Goal: Task Accomplishment & Management: Manage account settings

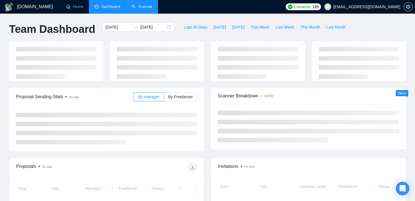
click at [144, 9] on link "Scanner" at bounding box center [142, 6] width 21 height 5
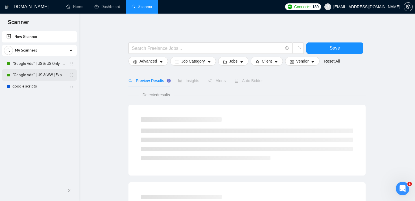
click at [33, 76] on link ""Google Ads" | US & WW | Expert" at bounding box center [39, 74] width 54 height 11
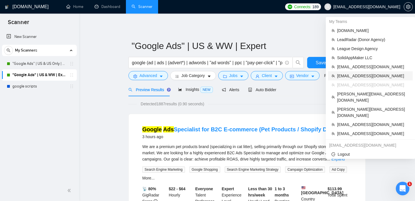
click at [360, 75] on span "[EMAIL_ADDRESS][DOMAIN_NAME]" at bounding box center [373, 76] width 72 height 6
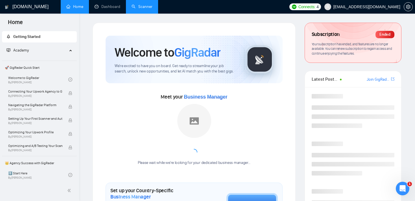
click at [144, 7] on link "Scanner" at bounding box center [142, 6] width 21 height 5
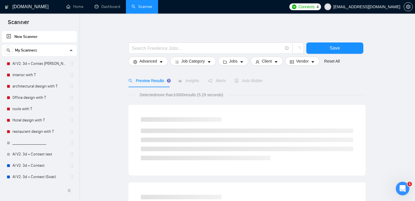
scroll to position [32, 0]
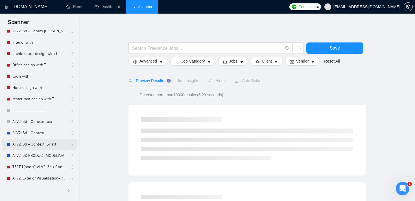
click at [32, 145] on link "AI V2: 3d + Context (Sviat)" at bounding box center [39, 143] width 54 height 11
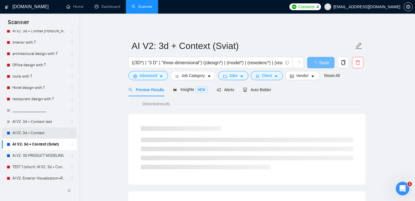
click at [39, 133] on link "AI V2: 3d + Context" at bounding box center [39, 132] width 54 height 11
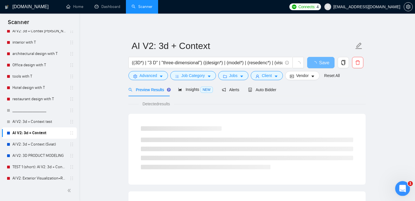
click at [401, 183] on icon "Open Intercom Messenger" at bounding box center [401, 187] width 9 height 9
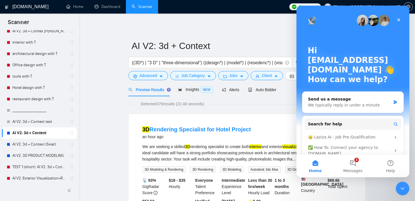
click at [402, 186] on icon "Close Intercom Messenger" at bounding box center [402, 187] width 7 height 7
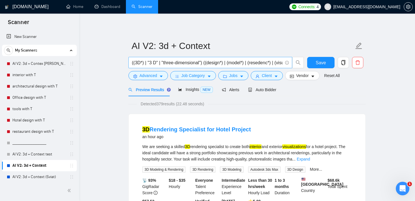
click at [139, 63] on input "((3D*) | "3 D" | "three-dimensional") ((design*) | (model*) | (resedenc*) | (vi…" at bounding box center [207, 62] width 151 height 7
click at [154, 63] on input "((3D*) | "3 D" | "three-dimensional") ((design*) | (model*) | (resedenc*) | (vi…" at bounding box center [207, 62] width 151 height 7
click at [177, 63] on input "((3D*) | "3 D" | "three-dimensional") ((design*) | (model*) | (resedenc*) | (vi…" at bounding box center [207, 62] width 151 height 7
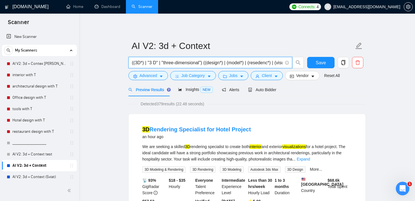
click at [177, 63] on input "((3D*) | "3 D" | "three-dimensional") ((design*) | (model*) | (resedenc*) | (vi…" at bounding box center [207, 62] width 151 height 7
click at [207, 63] on input "((3D*) | "3 D" | "three-dimensional") ((design*) | (model*) | (resedenc*) | (vi…" at bounding box center [207, 62] width 151 height 7
click at [262, 90] on span "Auto Bidder" at bounding box center [262, 89] width 28 height 5
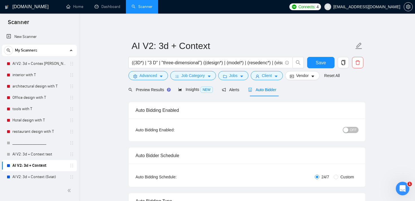
checkbox input "true"
click at [238, 73] on span "Jobs" at bounding box center [233, 75] width 8 height 6
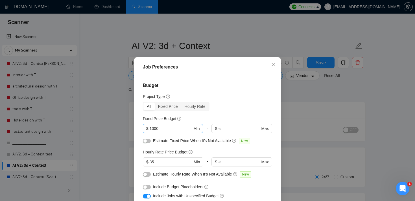
click at [187, 129] on input "1000" at bounding box center [171, 128] width 43 height 6
click at [176, 129] on input "1000" at bounding box center [171, 128] width 43 height 6
click at [161, 159] on input "35" at bounding box center [171, 161] width 43 height 6
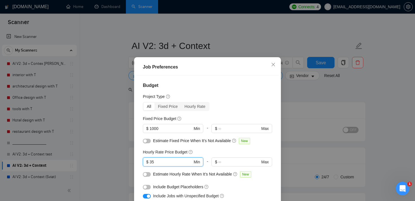
click at [224, 82] on h4 "Budget" at bounding box center [207, 85] width 129 height 7
drag, startPoint x: 164, startPoint y: 164, endPoint x: 144, endPoint y: 163, distance: 19.8
click at [144, 163] on span "$ 35 Min" at bounding box center [173, 161] width 60 height 9
click at [274, 66] on icon "close" at bounding box center [273, 64] width 3 height 3
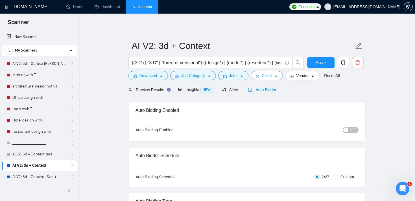
click at [271, 79] on button "Client" at bounding box center [267, 75] width 32 height 9
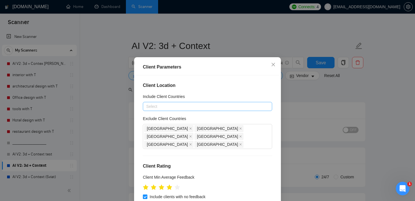
click at [201, 106] on div at bounding box center [204, 106] width 121 height 7
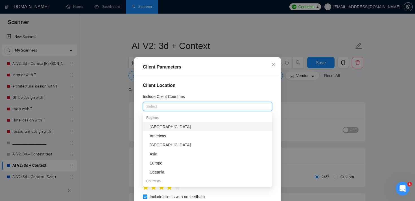
click at [208, 84] on h4 "Client Location" at bounding box center [207, 85] width 129 height 7
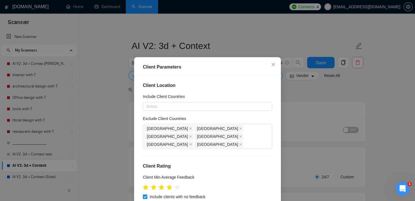
click at [214, 162] on h4 "Client Rating" at bounding box center [207, 165] width 129 height 7
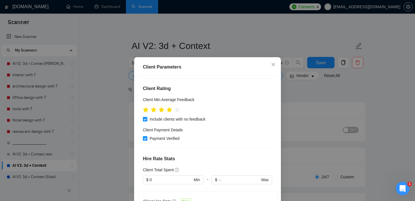
scroll to position [85, 0]
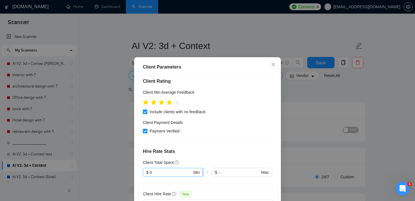
click at [167, 169] on input "0" at bounding box center [171, 172] width 43 height 6
click at [190, 140] on div "Client Location Include Client Countries Select Exclude Client Countries [GEOGR…" at bounding box center [207, 145] width 143 height 140
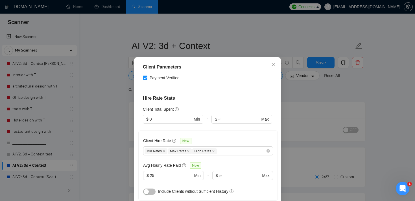
scroll to position [141, 0]
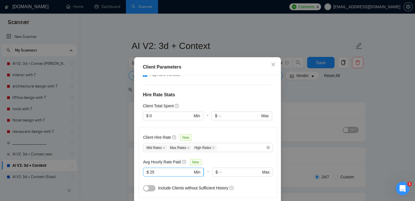
click at [171, 169] on input "25" at bounding box center [171, 172] width 43 height 6
click at [238, 83] on div "Client Location Include Client Countries Select Exclude Client Countries [GEOGR…" at bounding box center [207, 145] width 143 height 140
click at [274, 62] on icon "close" at bounding box center [273, 64] width 5 height 5
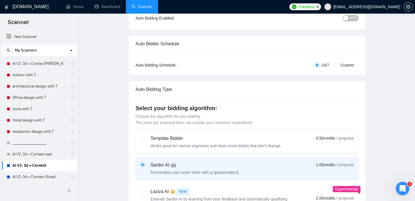
scroll to position [0, 0]
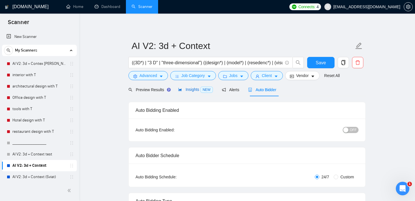
click at [188, 88] on span "Insights NEW" at bounding box center [195, 89] width 34 height 5
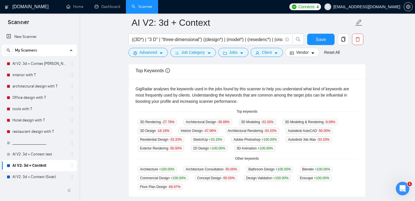
scroll to position [109, 0]
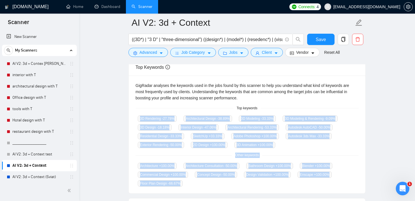
drag, startPoint x: 138, startPoint y: 117, endPoint x: 256, endPoint y: 188, distance: 137.5
click at [256, 188] on div "GigRadar analyses the keywords used in the jobs found by this scanner to help y…" at bounding box center [247, 134] width 237 height 118
click at [387, 118] on main "AI V2: 3d + Context ((3D*) | "3 D" | "three-dimensional") ((design*) | (model*)…" at bounding box center [247, 110] width 318 height 392
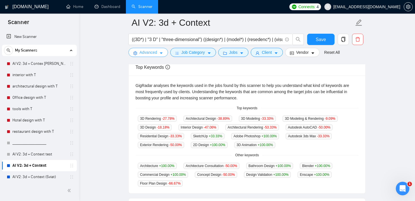
click at [146, 52] on span "Advanced" at bounding box center [149, 52] width 18 height 6
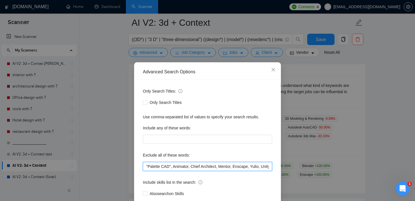
click at [175, 164] on input ""Palette CAD", Animator, Chief Architect, Mentor, Enscape, Yulio, Unity, "Unity…" at bounding box center [207, 166] width 129 height 9
click at [274, 73] on span "Close" at bounding box center [273, 69] width 15 height 15
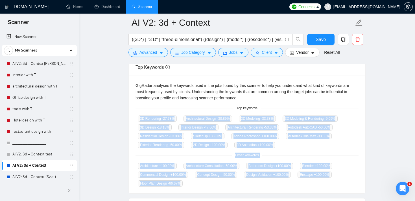
drag, startPoint x: 189, startPoint y: 183, endPoint x: 132, endPoint y: 113, distance: 90.2
click at [132, 113] on div "GigRadar analyses the keywords used in the jobs found by this scanner to help y…" at bounding box center [247, 134] width 237 height 118
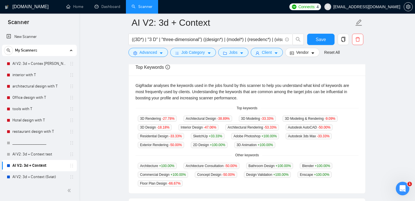
click at [112, 111] on main "AI V2: 3d + Context ((3D*) | "3 D" | "three-dimensional") ((design*) | (model*)…" at bounding box center [247, 110] width 318 height 392
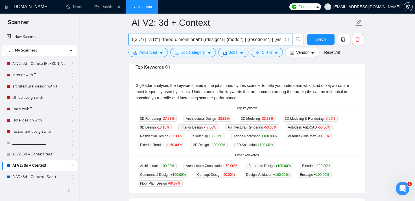
click at [140, 41] on input "((3D*) | "3 D" | "three-dimensional") ((design*) | (model*) | (resedenc*) | (vi…" at bounding box center [207, 39] width 151 height 7
click at [153, 39] on input "((3D*) | "3 D" | "three-dimensional") ((design*) | (model*) | (resedenc*) | (vi…" at bounding box center [207, 39] width 151 height 7
drag, startPoint x: 166, startPoint y: 39, endPoint x: 201, endPoint y: 40, distance: 35.0
click at [201, 40] on input "((3D*) | "3 D" | "three-dimensional") ((design*) | (model*) | (resedenc*) | (vi…" at bounding box center [207, 39] width 151 height 7
click at [138, 38] on input "((3D*) | "3 D" | "three-dimensional") ((design*) | (model*) | (resedenc*) | (vi…" at bounding box center [207, 39] width 151 height 7
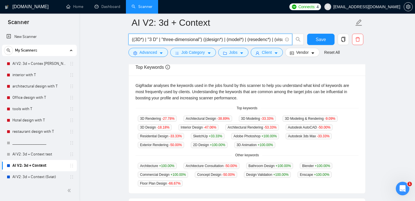
click at [138, 38] on input "((3D*) | "3 D" | "three-dimensional") ((design*) | (model*) | (resedenc*) | (vi…" at bounding box center [207, 39] width 151 height 7
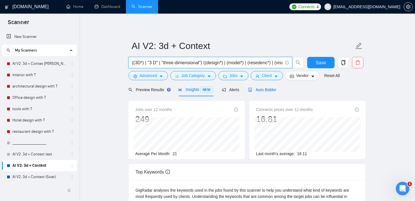
click at [270, 88] on span "Auto Bidder" at bounding box center [262, 89] width 28 height 5
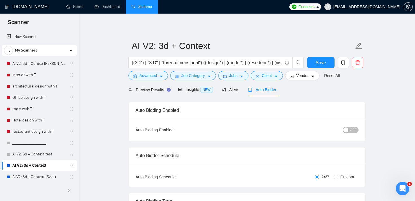
checkbox input "true"
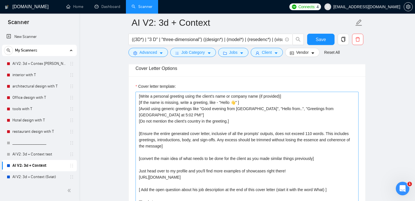
scroll to position [659, 0]
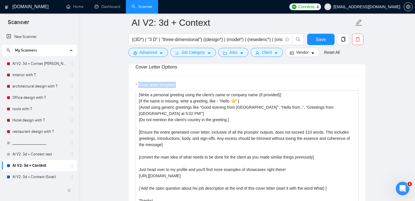
drag, startPoint x: 182, startPoint y: 86, endPoint x: 134, endPoint y: 85, distance: 48.3
click at [134, 85] on div "Cover letter template: [Write a personal greeting using the client's name or co…" at bounding box center [247, 153] width 237 height 156
click at [192, 78] on div "Cover letter template: [Write a personal greeting using the client's name or co…" at bounding box center [247, 153] width 237 height 156
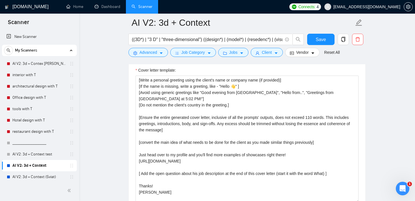
scroll to position [673, 0]
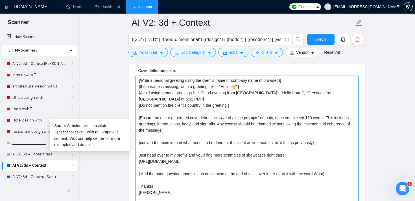
drag, startPoint x: 239, startPoint y: 104, endPoint x: 131, endPoint y: 78, distance: 111.6
click at [131, 78] on div "Cover letter template: [Write a personal greeting using the client's name or co…" at bounding box center [247, 138] width 237 height 156
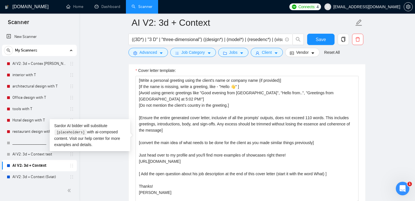
click at [120, 88] on main "AI V2: 3d + Context ((3D*) | "3 D" | "three-dimensional") ((design*) | (model*)…" at bounding box center [247, 158] width 318 height 1618
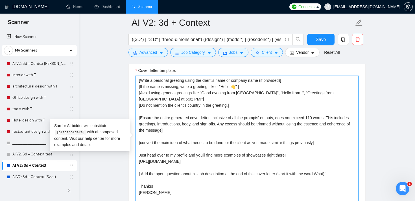
drag, startPoint x: 199, startPoint y: 131, endPoint x: 136, endPoint y: 118, distance: 64.2
click at [136, 118] on textarea "[Write a personal greeting using the client's name or company name (if provided…" at bounding box center [247, 139] width 223 height 127
click at [176, 144] on textarea "[Write a personal greeting using the client's name or company name (if provided…" at bounding box center [247, 139] width 223 height 127
drag, startPoint x: 176, startPoint y: 148, endPoint x: 132, endPoint y: 143, distance: 43.8
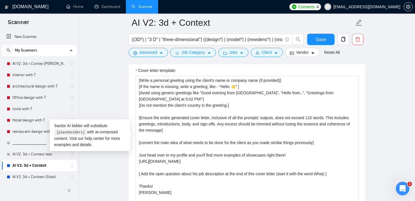
click at [115, 88] on main "AI V2: 3d + Context ((3D*) | "3 D" | "three-dimensional") ((design*) | (model*)…" at bounding box center [247, 158] width 318 height 1618
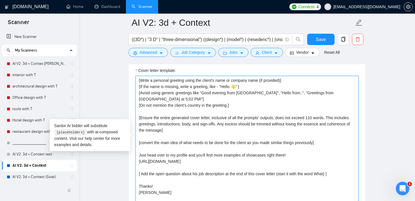
drag, startPoint x: 173, startPoint y: 160, endPoint x: 135, endPoint y: 155, distance: 38.8
click at [135, 155] on div "Cover letter template: [Write a personal greeting using the client's name or co…" at bounding box center [247, 138] width 237 height 156
click at [174, 161] on textarea "[Write a personal greeting using the client's name or company name (if provided…" at bounding box center [247, 139] width 223 height 127
drag, startPoint x: 166, startPoint y: 180, endPoint x: 134, endPoint y: 173, distance: 32.8
click at [134, 173] on div "Cover letter template: [Write a personal greeting using the client's name or co…" at bounding box center [247, 138] width 237 height 156
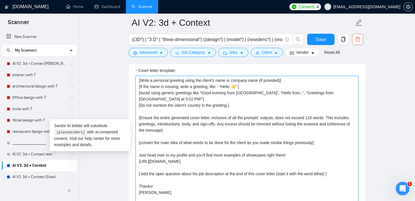
click at [156, 174] on textarea "[Write a personal greeting using the client's name or company name (if provided…" at bounding box center [247, 139] width 223 height 127
drag, startPoint x: 155, startPoint y: 190, endPoint x: 136, endPoint y: 186, distance: 20.1
click at [136, 186] on textarea "[Write a personal greeting using the client's name or company name (if provided…" at bounding box center [247, 139] width 223 height 127
drag, startPoint x: 172, startPoint y: 161, endPoint x: 136, endPoint y: 155, distance: 36.1
click at [136, 155] on textarea "[Write a personal greeting using the client's name or company name (if provided…" at bounding box center [247, 139] width 223 height 127
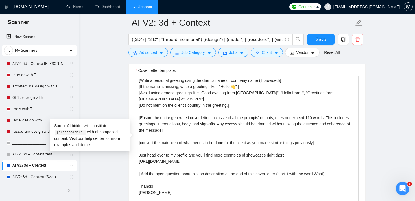
click at [119, 103] on main "AI V2: 3d + Context ((3D*) | "3 D" | "three-dimensional") ((design*) | (model*)…" at bounding box center [247, 158] width 318 height 1618
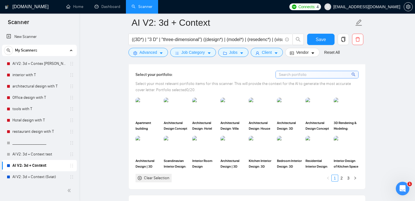
scroll to position [521, 0]
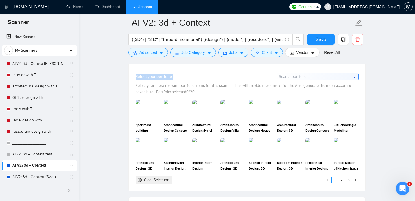
drag, startPoint x: 175, startPoint y: 78, endPoint x: 134, endPoint y: 76, distance: 40.5
click at [134, 76] on div "Select your portfolio: Select your most relevant portfolio items for this scann…" at bounding box center [247, 128] width 237 height 125
click at [193, 76] on div "Select your portfolio:" at bounding box center [247, 77] width 223 height 8
click at [131, 77] on div "Select your portfolio: Select your most relevant portfolio items for this scann…" at bounding box center [247, 128] width 237 height 125
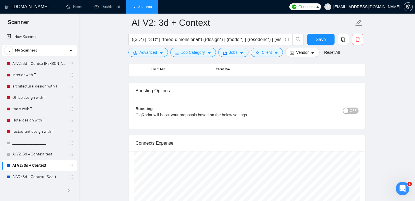
scroll to position [1043, 0]
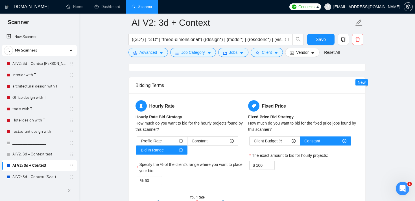
scroll to position [903, 0]
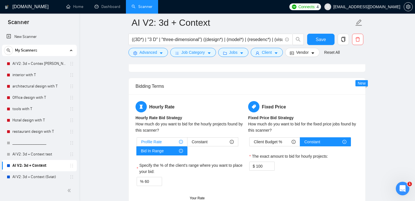
click at [166, 139] on div "Profile Rate" at bounding box center [162, 141] width 42 height 8
click at [137, 143] on input "Profile Rate" at bounding box center [137, 143] width 0 height 0
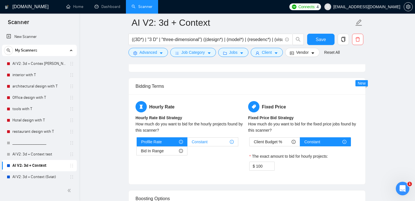
click at [198, 142] on span "Constant" at bounding box center [200, 141] width 16 height 8
click at [188, 143] on input "Constant" at bounding box center [188, 143] width 0 height 0
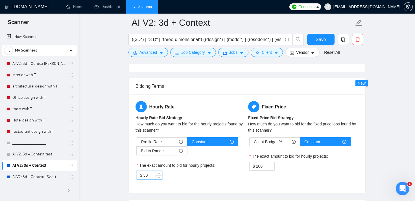
click at [151, 172] on input "50" at bounding box center [153, 175] width 18 height 8
type input "90"
click at [228, 88] on div "Bidding Terms" at bounding box center [247, 86] width 223 height 16
click at [211, 104] on h5 "Hourly Rate" at bounding box center [191, 106] width 110 height 11
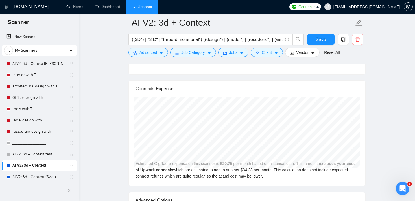
scroll to position [1070, 0]
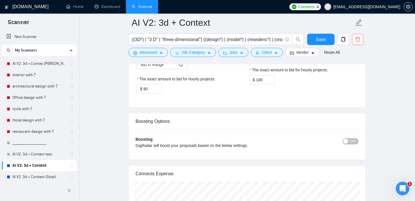
scroll to position [987, 0]
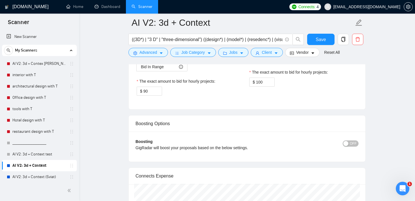
click at [398, 184] on div "Open Intercom Messenger" at bounding box center [402, 187] width 19 height 19
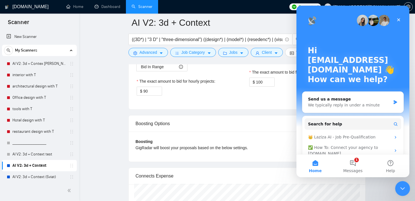
click at [398, 184] on div "Close Intercom Messenger" at bounding box center [402, 188] width 14 height 14
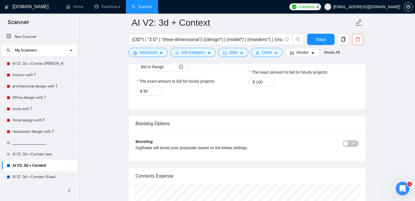
click at [240, 53] on button "Jobs" at bounding box center [233, 52] width 31 height 9
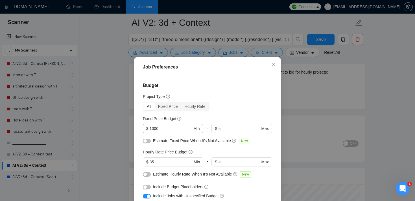
click at [152, 129] on input "1000" at bounding box center [171, 128] width 43 height 6
click at [293, 87] on div "Job Preferences Budget Project Type All Fixed Price Hourly Rate Fixed Price Bud…" at bounding box center [207, 100] width 415 height 201
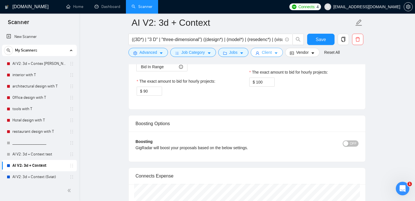
click at [272, 53] on span "Client" at bounding box center [267, 52] width 10 height 6
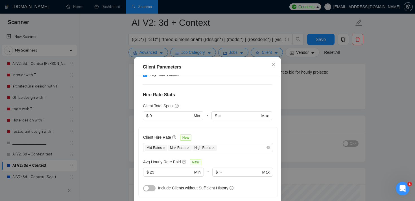
click at [398, 24] on div "Client Parameters Client Location Include Client Countries Select Exclude Clien…" at bounding box center [207, 100] width 415 height 201
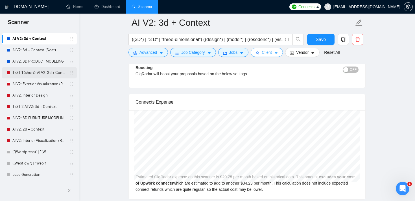
scroll to position [0, 0]
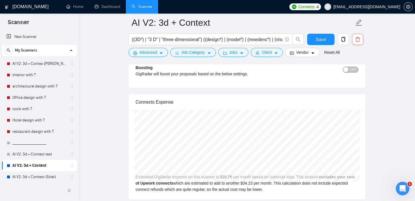
click at [26, 51] on span "My Scanners" at bounding box center [26, 50] width 22 height 11
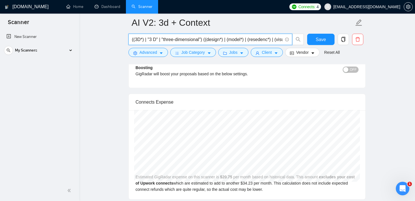
click at [170, 42] on input "((3D*) | "3 D" | "three-dimensional") ((design*) | (model*) | (resedenc*) | (vi…" at bounding box center [207, 39] width 151 height 7
click at [241, 53] on button "Jobs" at bounding box center [233, 52] width 31 height 9
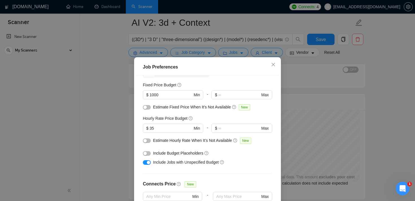
scroll to position [39, 0]
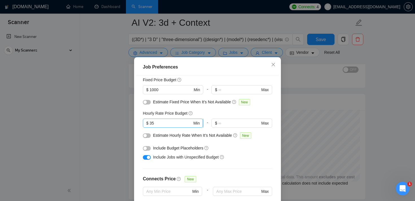
click at [153, 120] on input "35" at bounding box center [171, 123] width 43 height 6
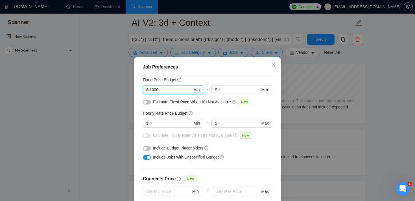
click at [155, 88] on input "1000" at bounding box center [171, 89] width 43 height 6
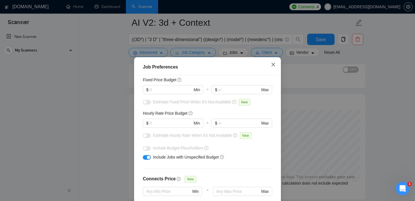
click at [270, 68] on span "Close" at bounding box center [273, 64] width 15 height 15
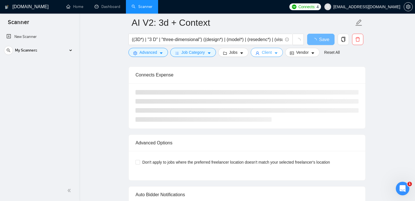
click at [275, 52] on button "Client" at bounding box center [267, 52] width 32 height 9
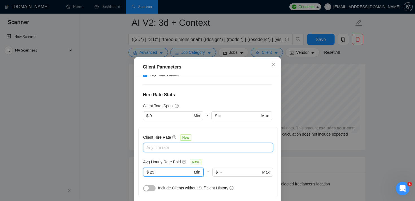
click at [160, 169] on input "25" at bounding box center [171, 172] width 43 height 6
type input "2"
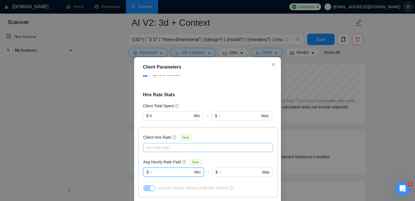
scroll to position [219, 0]
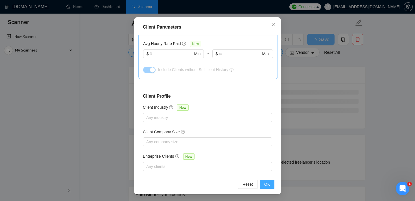
click at [268, 182] on span "OK" at bounding box center [267, 184] width 6 height 6
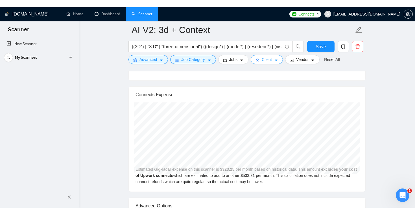
scroll to position [1102, 0]
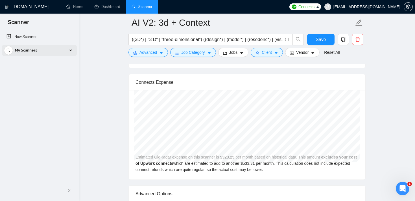
click at [65, 51] on div "My Scanners" at bounding box center [39, 50] width 71 height 11
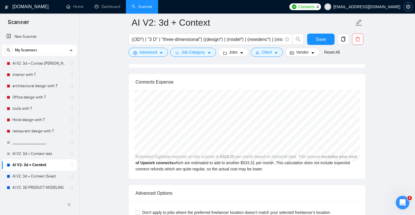
click at [406, 5] on span "setting" at bounding box center [408, 7] width 8 height 5
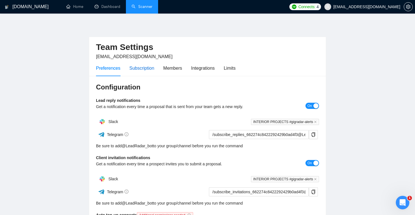
click at [146, 71] on div "Subscription" at bounding box center [141, 68] width 25 height 7
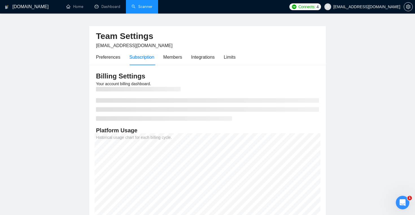
scroll to position [10, 0]
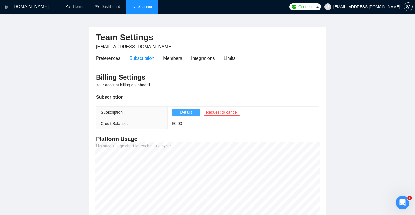
click at [177, 113] on button "Details" at bounding box center [186, 112] width 28 height 7
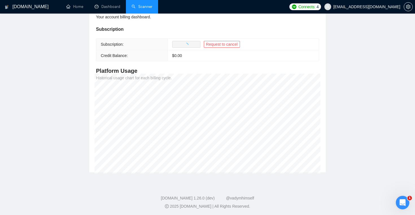
scroll to position [79, 0]
